Goal: Task Accomplishment & Management: Use online tool/utility

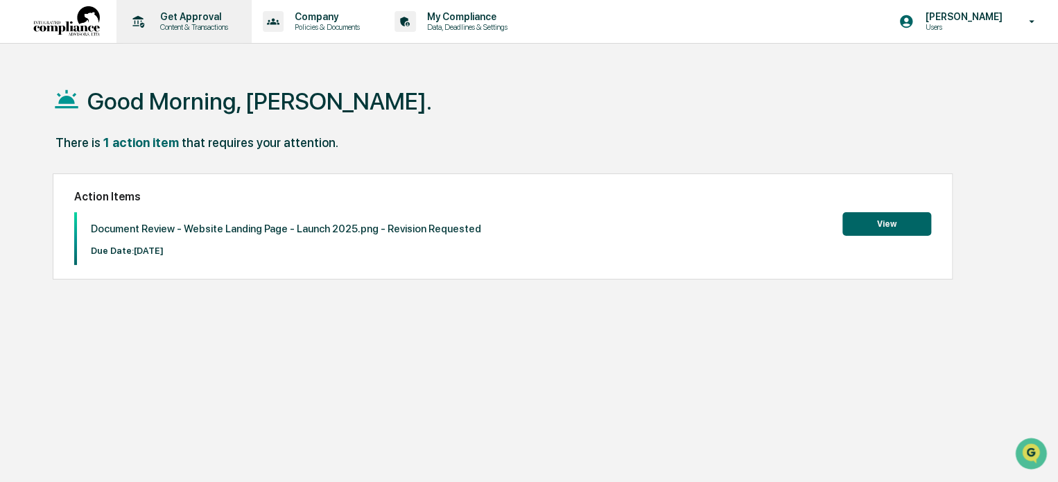
click at [187, 23] on p "Content & Transactions" at bounding box center [192, 27] width 86 height 10
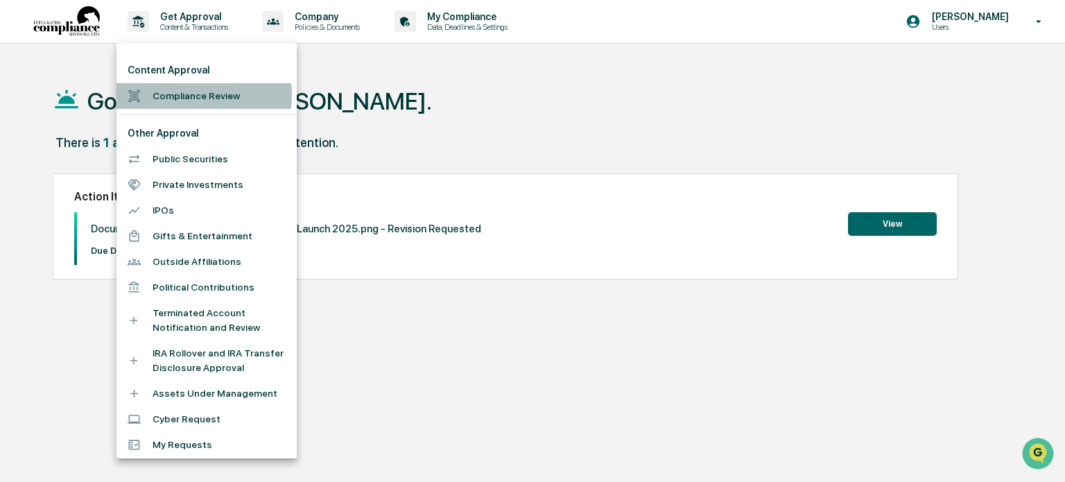
click at [184, 94] on li "Compliance Review" at bounding box center [207, 96] width 180 height 26
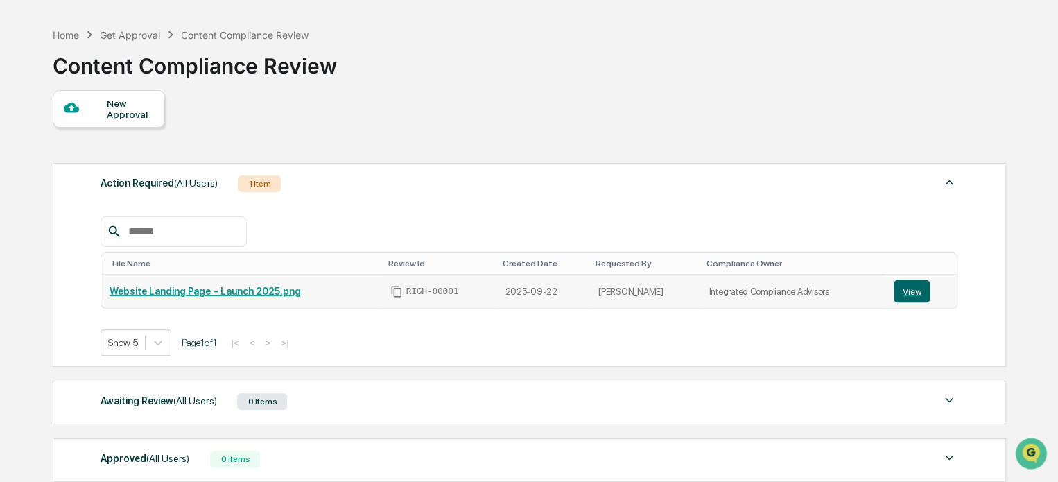
scroll to position [69, 0]
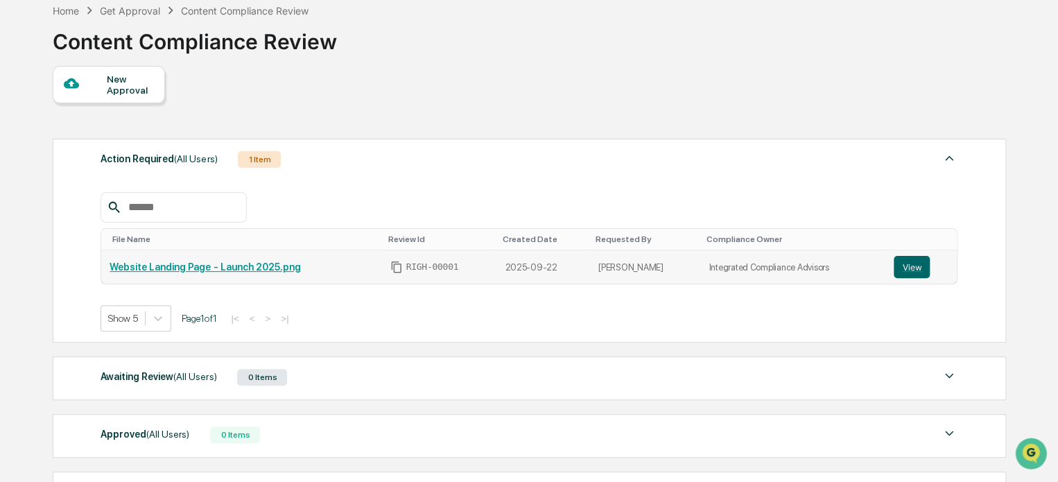
click at [230, 268] on link "Website Landing Page - Launch 2025.png" at bounding box center [205, 266] width 191 height 11
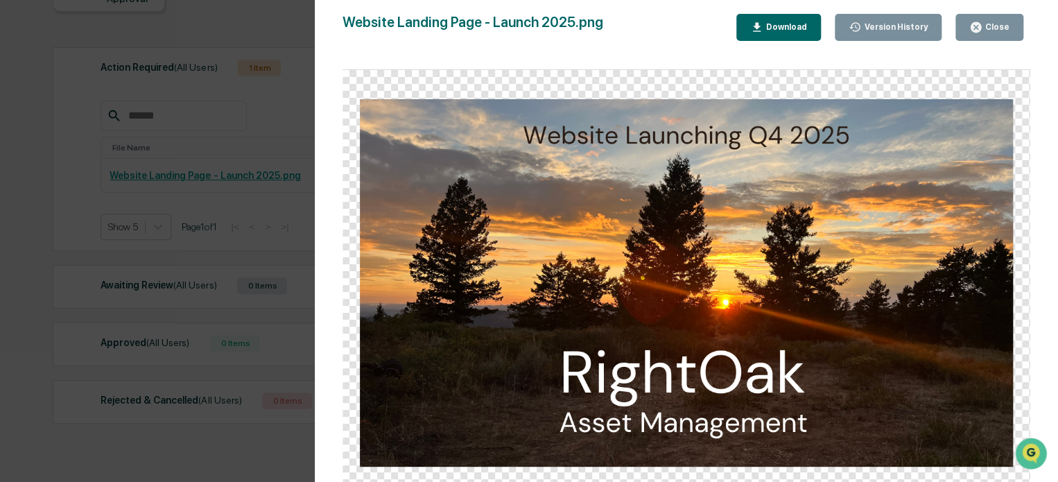
scroll to position [67, 0]
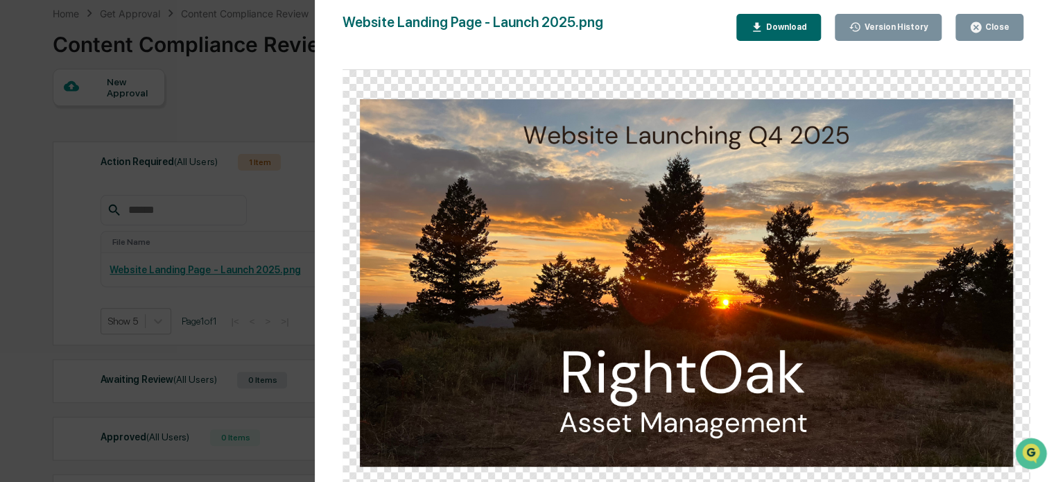
click at [818, 30] on button "Download" at bounding box center [779, 27] width 85 height 27
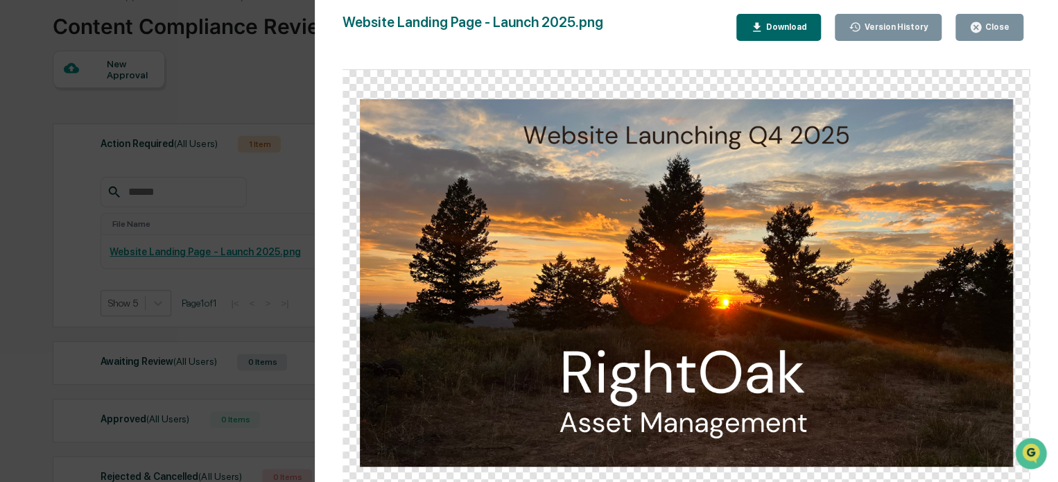
scroll to position [0, 0]
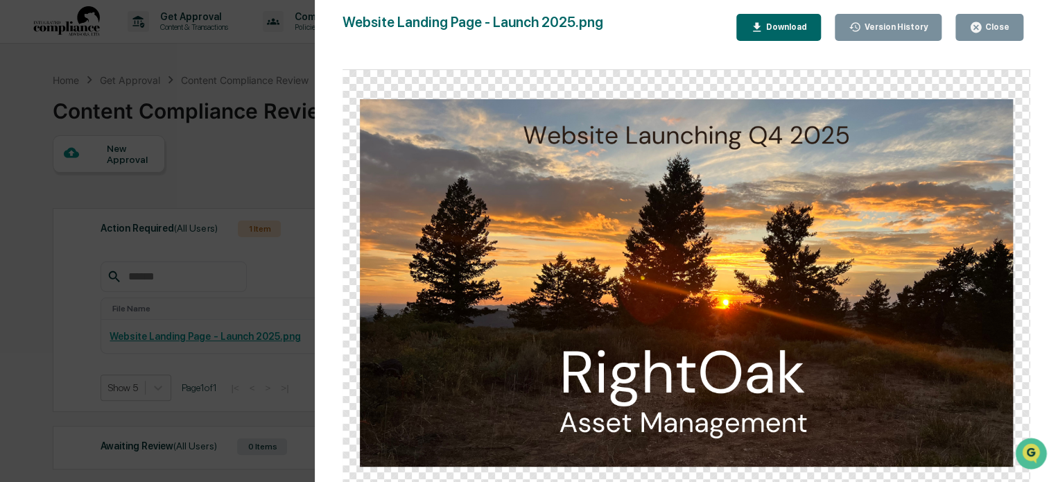
click at [680, 35] on div "Website Landing Page - Launch 2025.png Close Version History Download" at bounding box center [687, 27] width 688 height 27
click at [248, 166] on div "Version History [DATE] 01:46 PM [PERSON_NAME] Website Landing Page - Launch 202…" at bounding box center [529, 241] width 1058 height 482
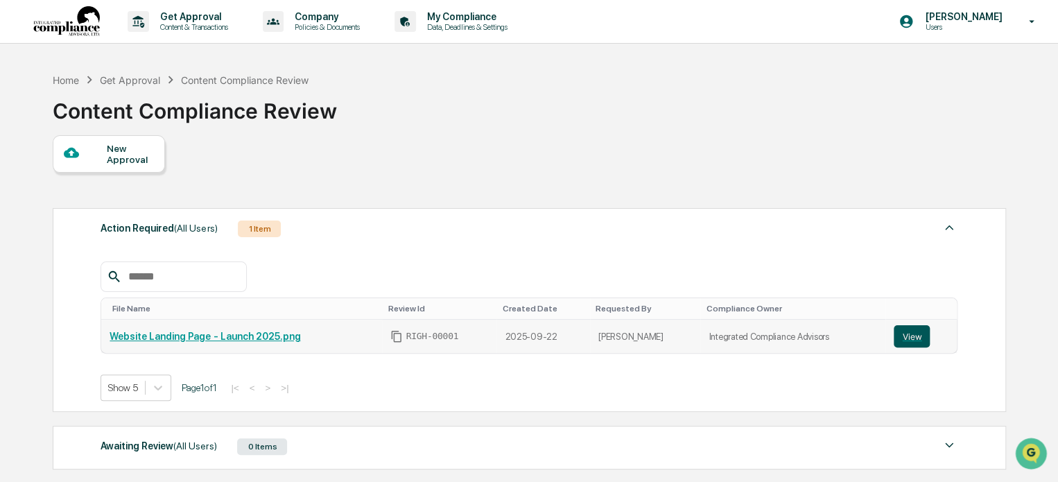
click at [913, 337] on button "View" at bounding box center [912, 336] width 36 height 22
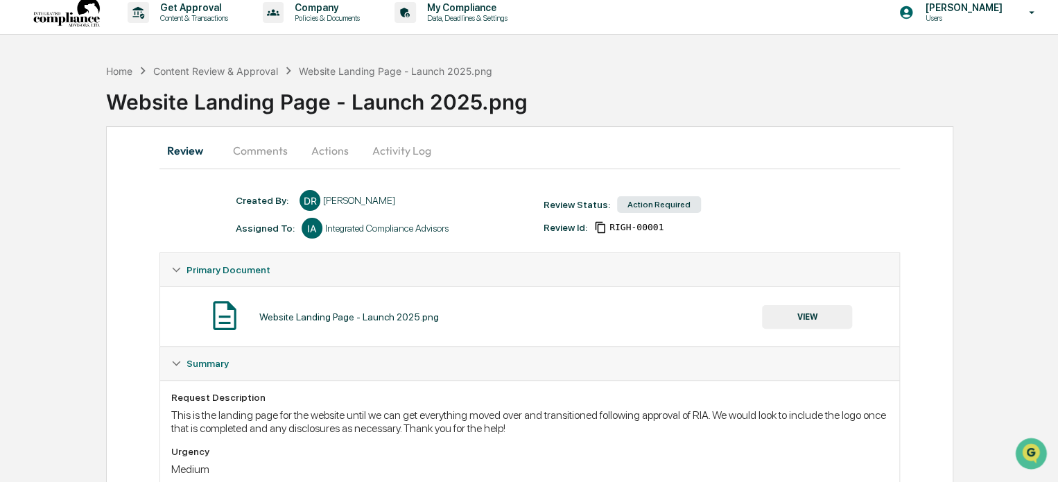
scroll to position [69, 0]
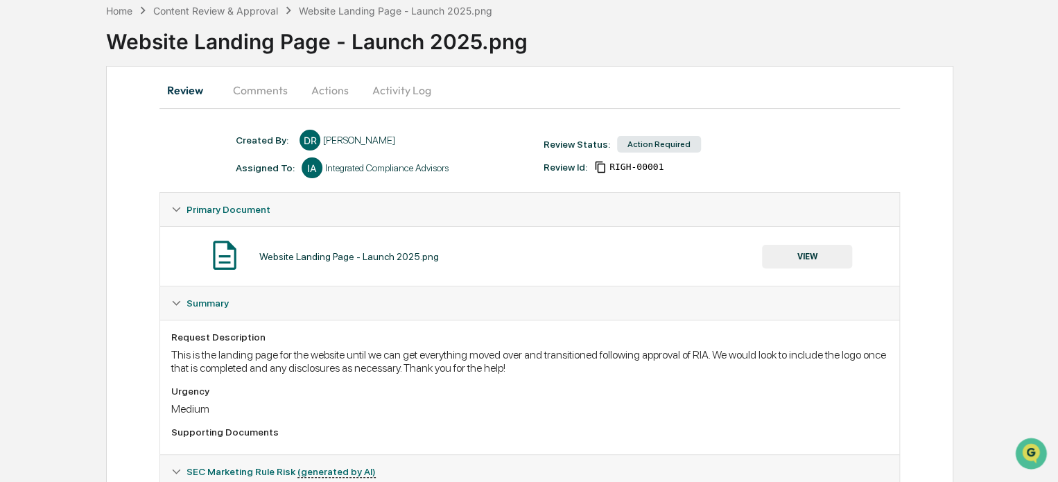
click at [250, 85] on button "Comments" at bounding box center [260, 90] width 77 height 33
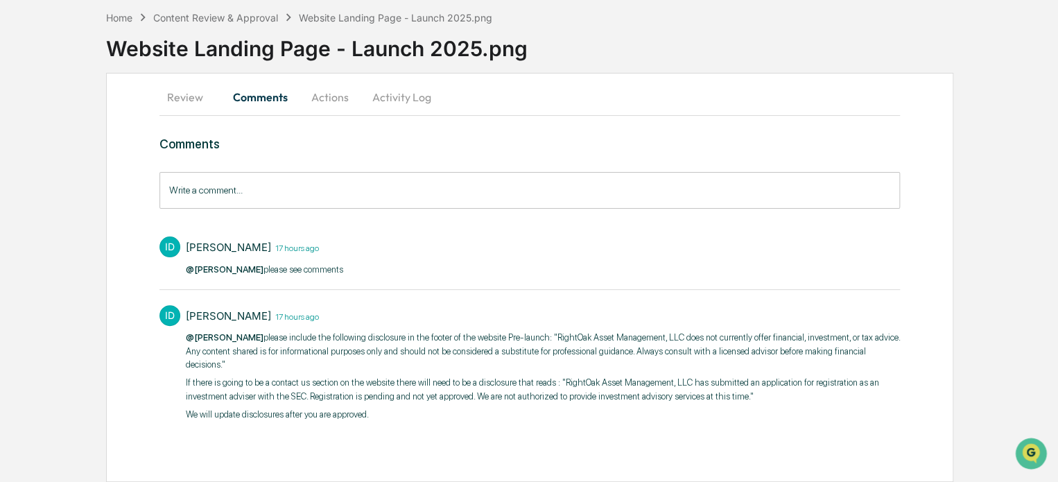
scroll to position [47, 0]
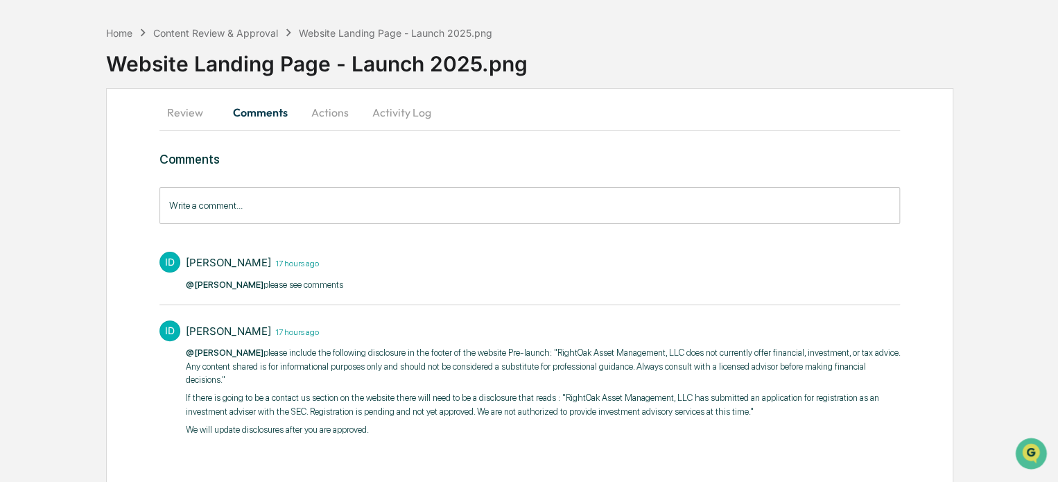
click at [326, 110] on button "Actions" at bounding box center [330, 112] width 62 height 33
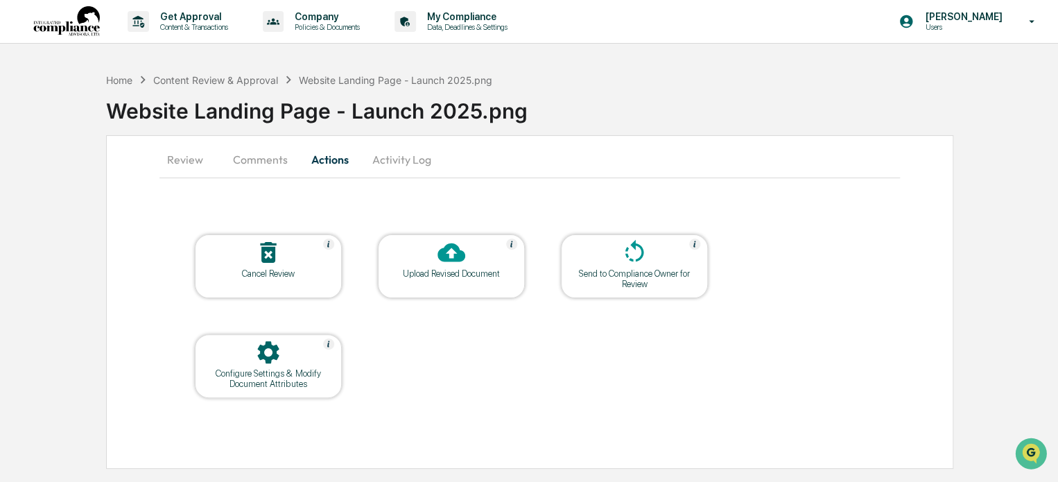
scroll to position [0, 0]
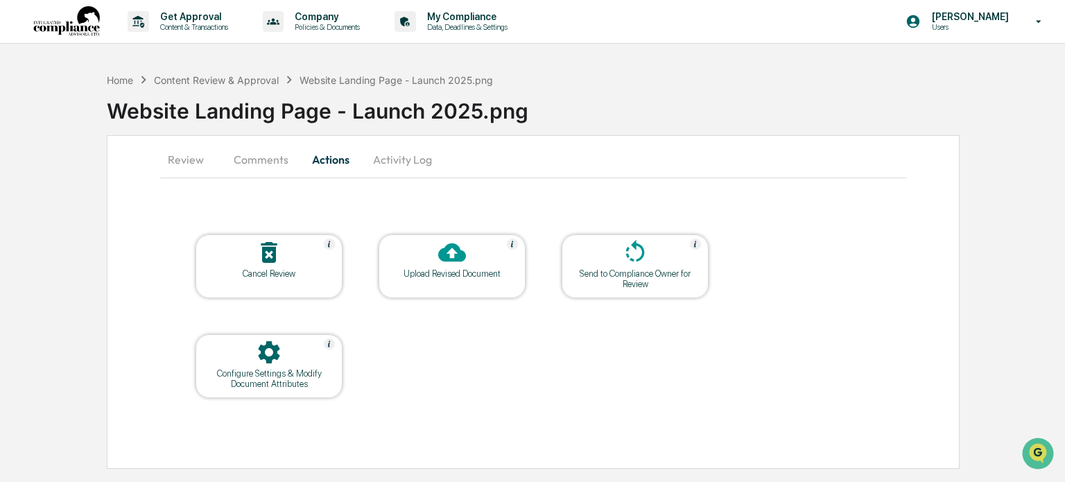
click at [434, 281] on div "Upload Revised Document" at bounding box center [452, 266] width 147 height 64
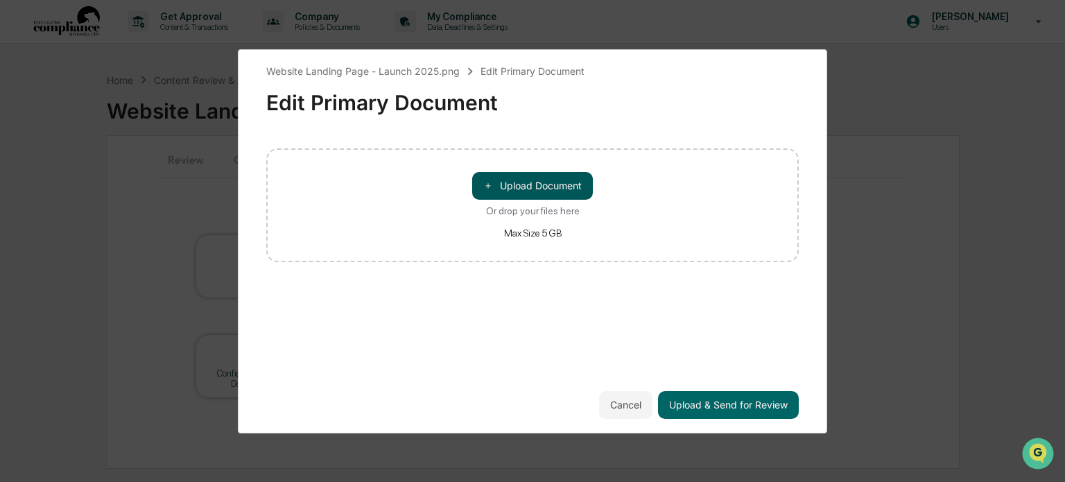
click at [520, 198] on button "＋ Upload Document" at bounding box center [532, 186] width 121 height 28
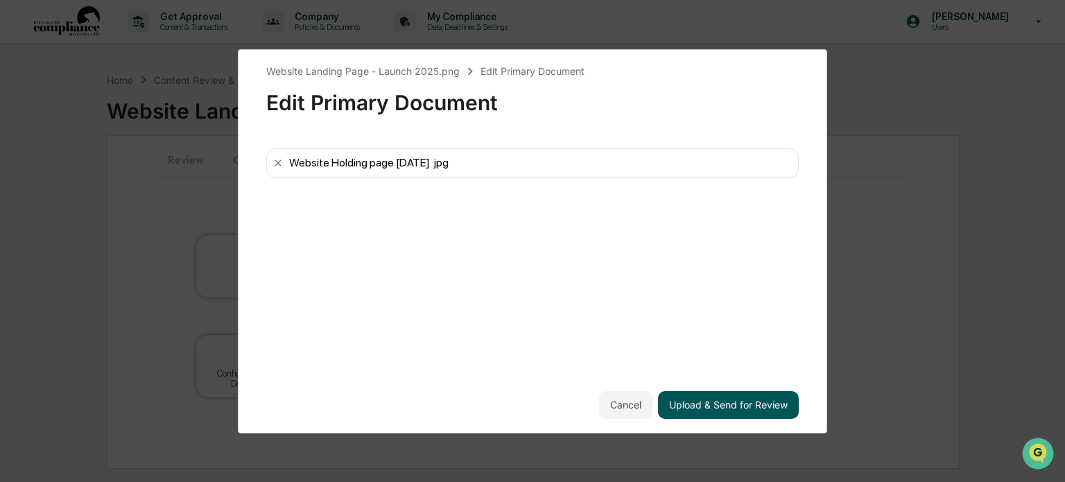
click at [694, 408] on button "Upload & Send for Review" at bounding box center [728, 405] width 141 height 28
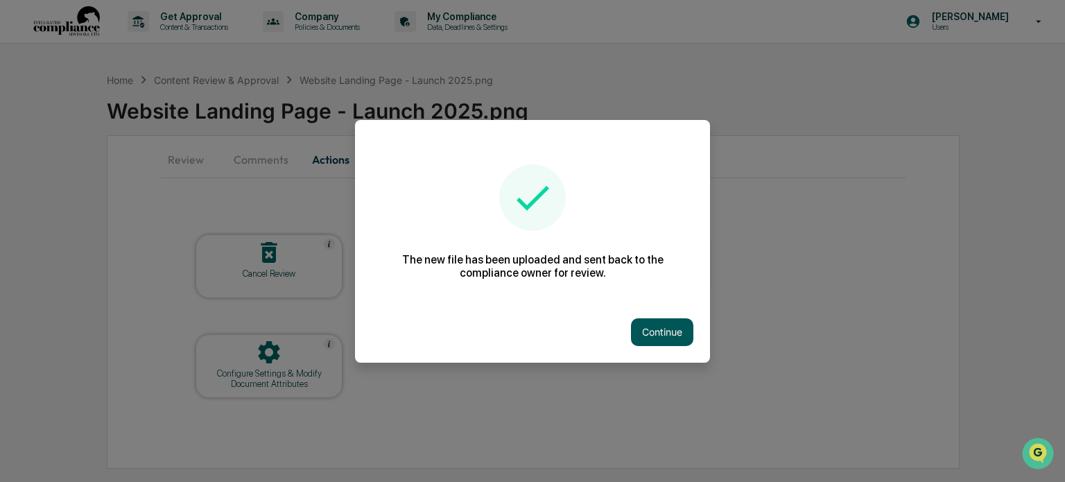
click at [642, 334] on button "Continue" at bounding box center [662, 332] width 62 height 28
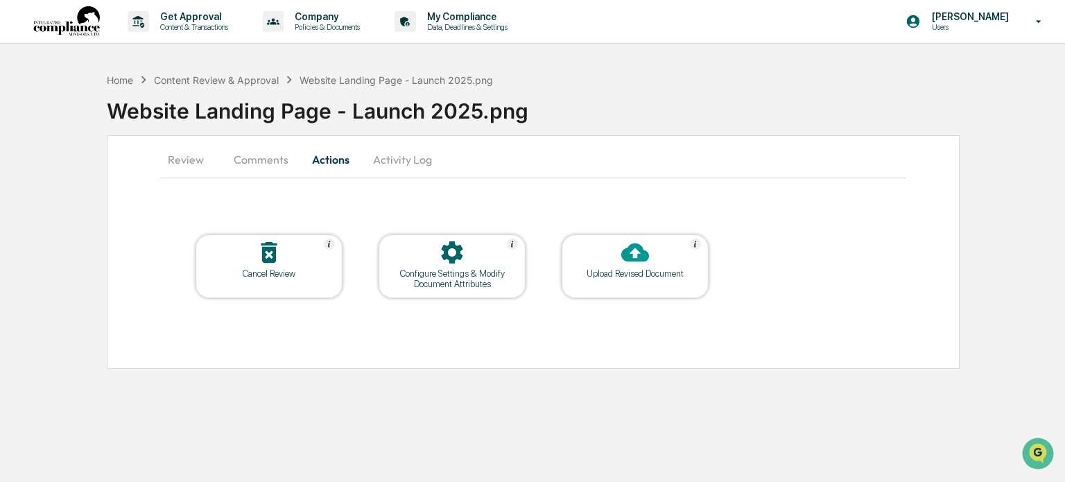
click at [275, 162] on button "Comments" at bounding box center [261, 159] width 77 height 33
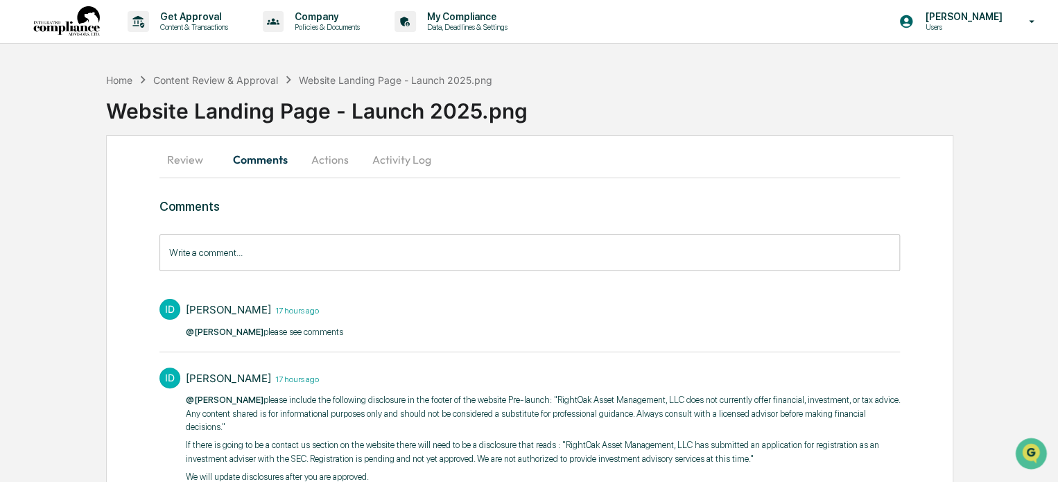
click at [261, 253] on input "Write a comment..." at bounding box center [530, 252] width 741 height 37
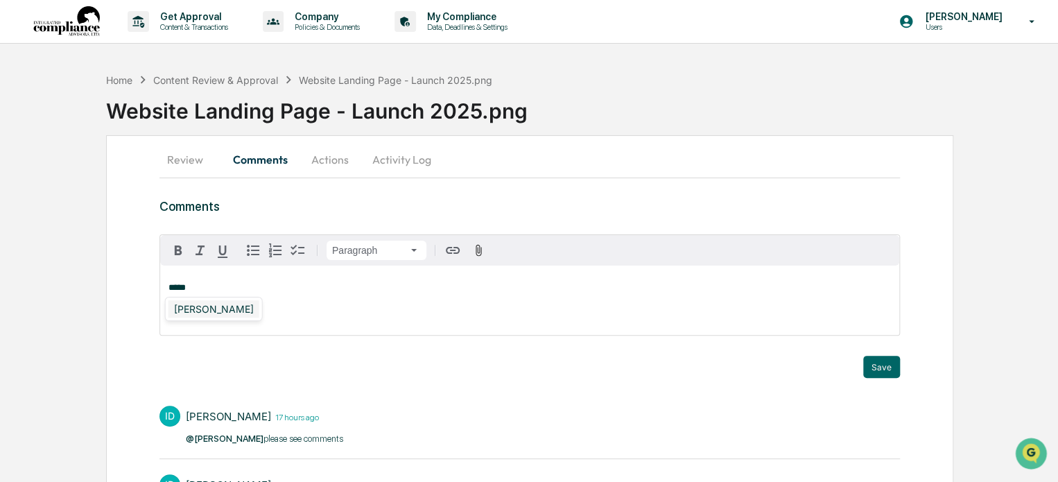
click at [214, 309] on div "Izzy Daboub" at bounding box center [214, 308] width 91 height 17
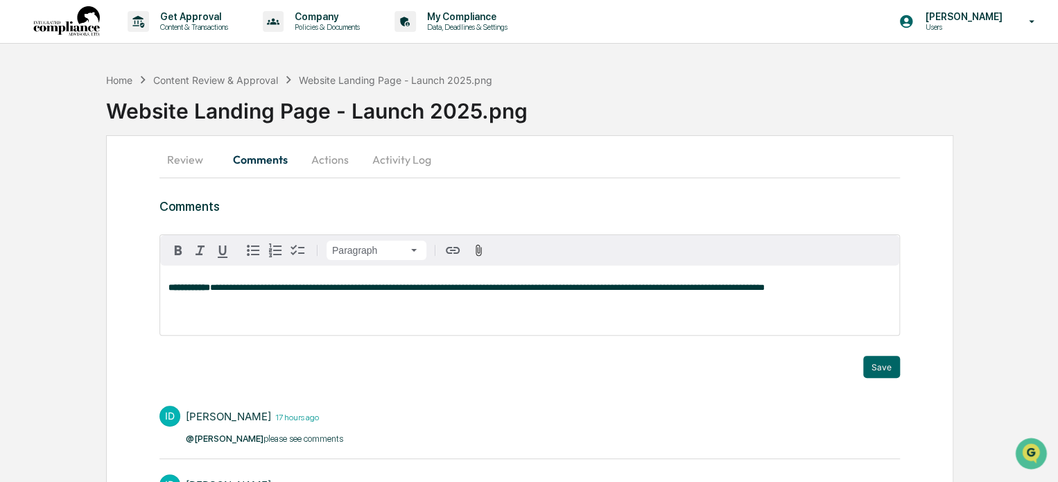
click at [665, 288] on span "**********" at bounding box center [487, 287] width 555 height 9
click at [802, 288] on p "**********" at bounding box center [530, 288] width 723 height 10
click at [890, 368] on button "Save" at bounding box center [881, 367] width 37 height 22
